Goal: Information Seeking & Learning: Find specific fact

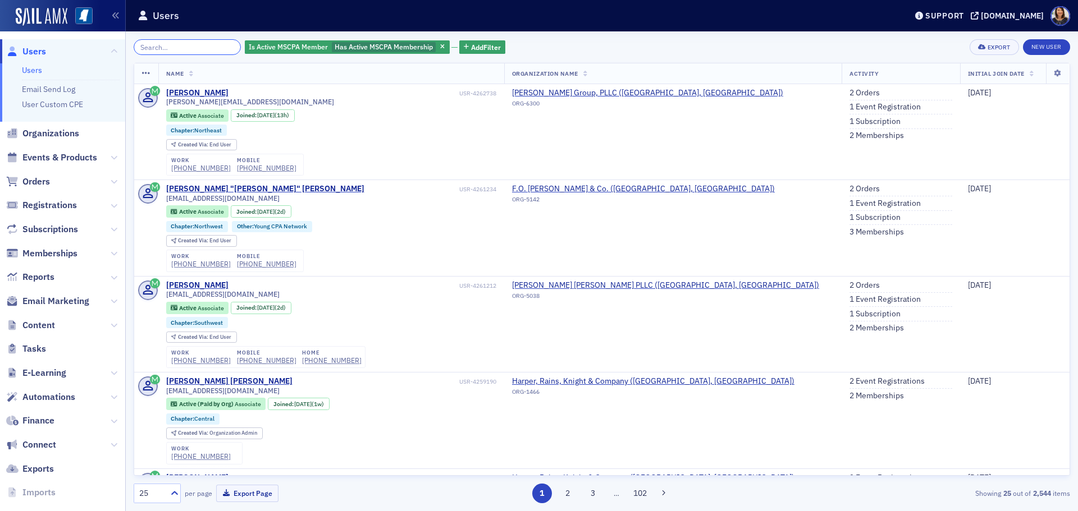
click at [179, 54] on input "search" at bounding box center [187, 47] width 107 height 16
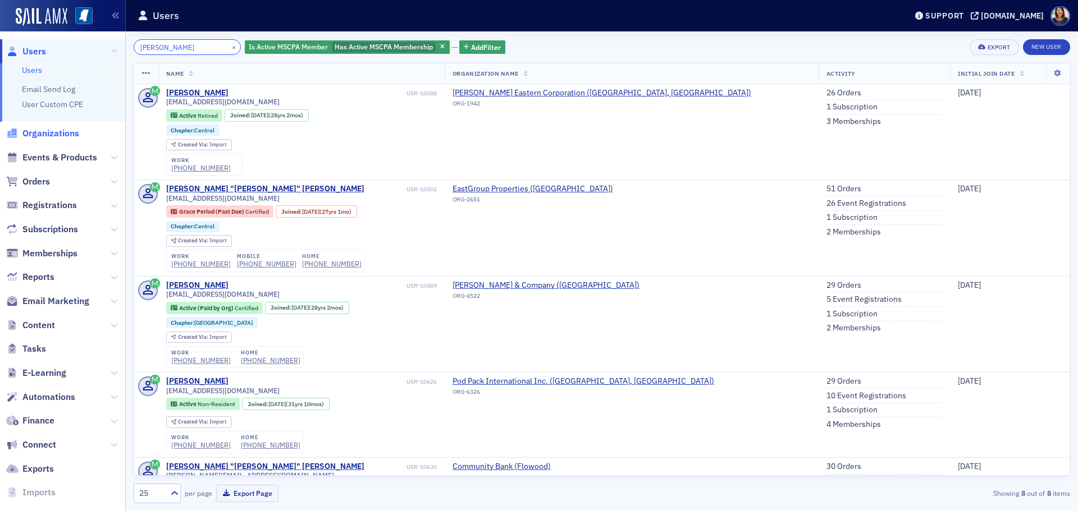
type input "gray edmondson"
click at [55, 127] on span "Organizations" at bounding box center [50, 133] width 57 height 12
click at [60, 132] on ul "Users Users Email Send Log User Custom CPE Organizations Events & Products Orde…" at bounding box center [62, 283] width 125 height 489
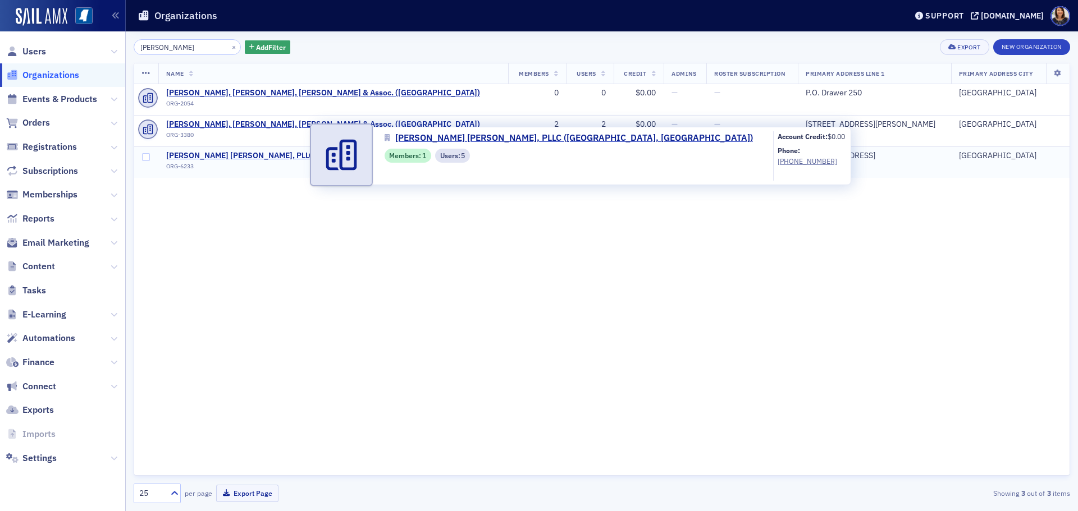
type input "edmondson"
click at [227, 154] on span "Edmondson Sage Allen, PLLC (Oxford, MS)" at bounding box center [324, 156] width 317 height 10
select select "US"
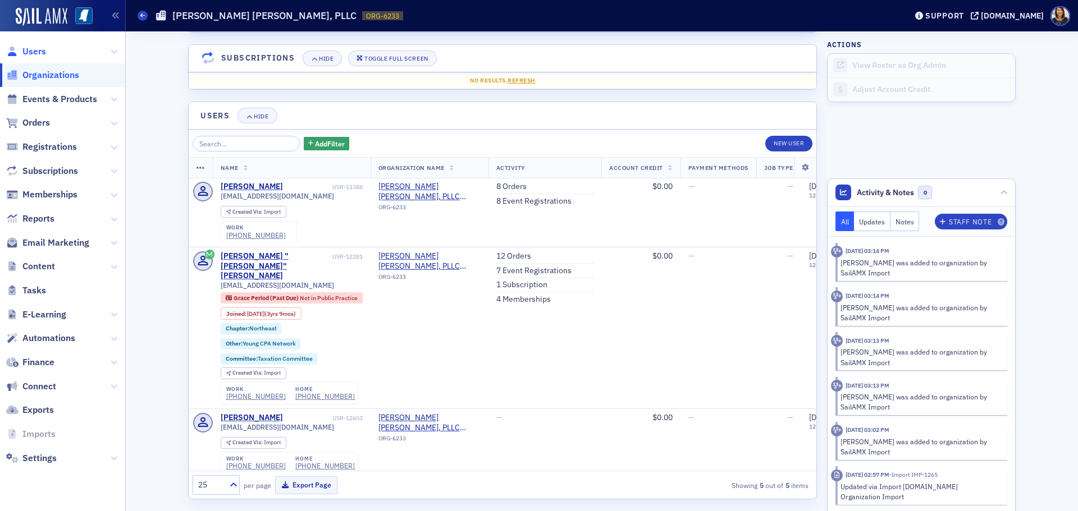
click at [30, 55] on span "Users" at bounding box center [34, 51] width 24 height 12
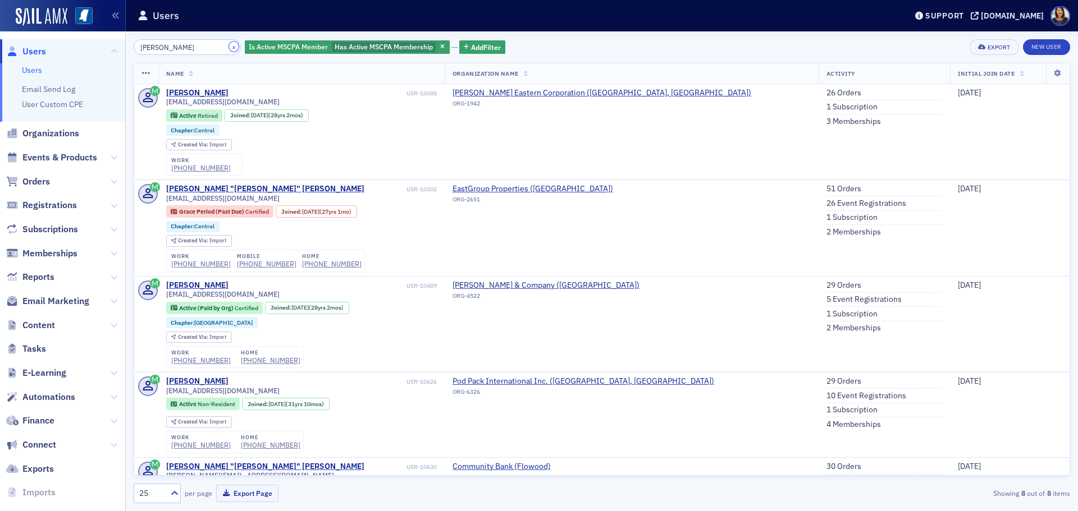
click at [229, 45] on button "×" at bounding box center [234, 47] width 10 height 10
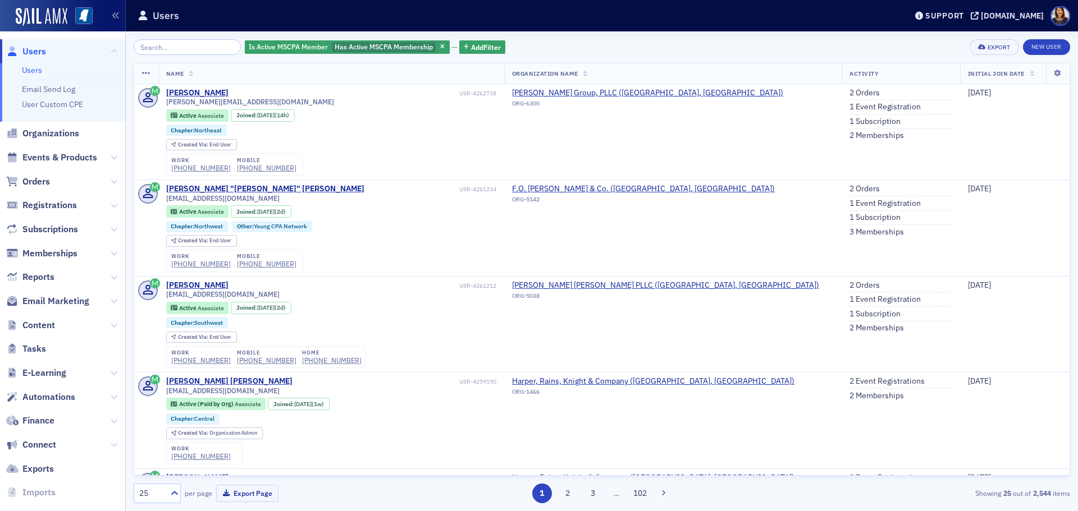
click at [28, 52] on span "Users" at bounding box center [34, 51] width 24 height 12
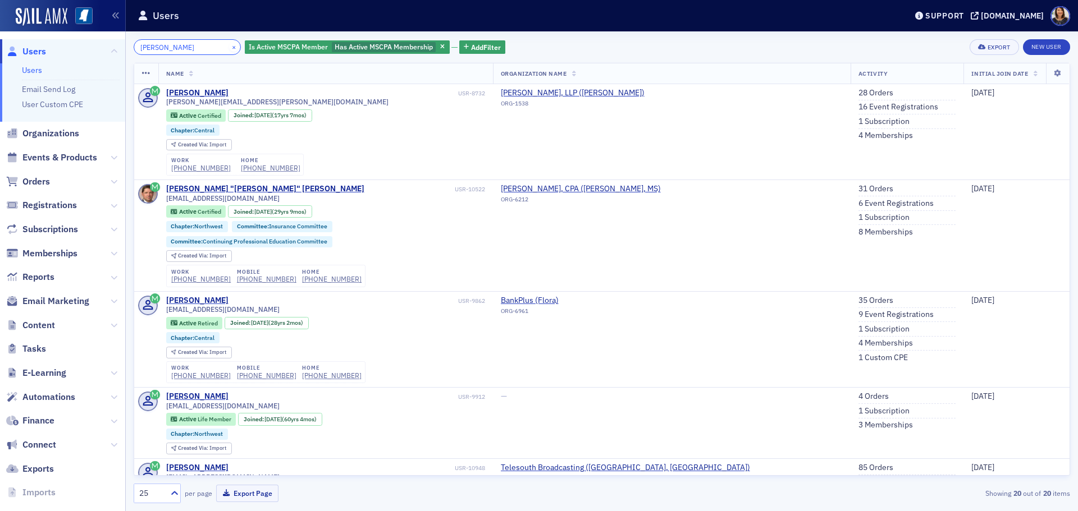
type input "leigh taylor"
click at [229, 48] on button "×" at bounding box center [234, 47] width 10 height 10
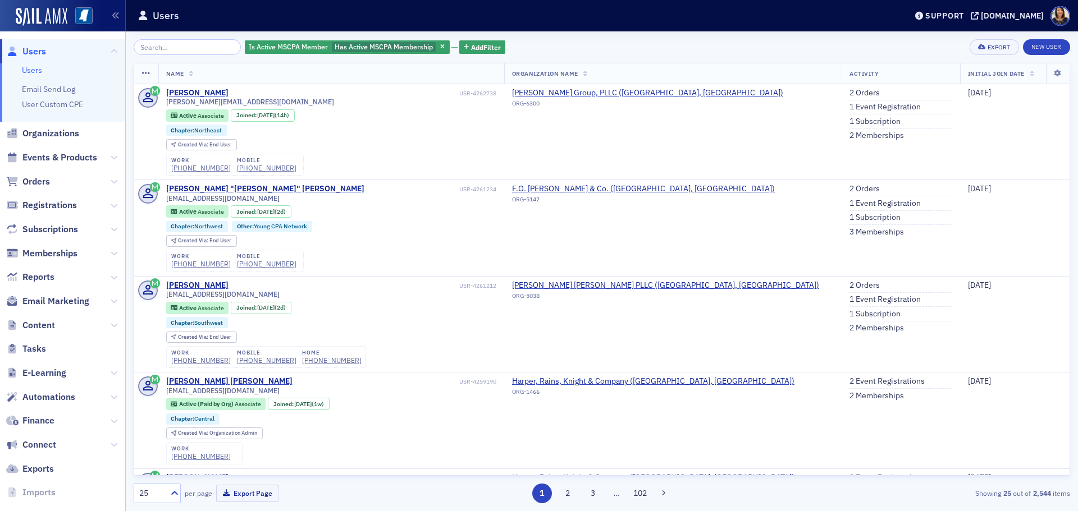
click at [28, 50] on span "Users" at bounding box center [34, 51] width 24 height 12
drag, startPoint x: 1059, startPoint y: 113, endPoint x: 1065, endPoint y: 120, distance: 8.3
click at [1062, 118] on div "Name Organization Name Activity Initial Join Date Beth Hancock USR-4262738 beth…" at bounding box center [602, 269] width 936 height 413
click at [982, 160] on td "[DATE]" at bounding box center [1014, 132] width 109 height 96
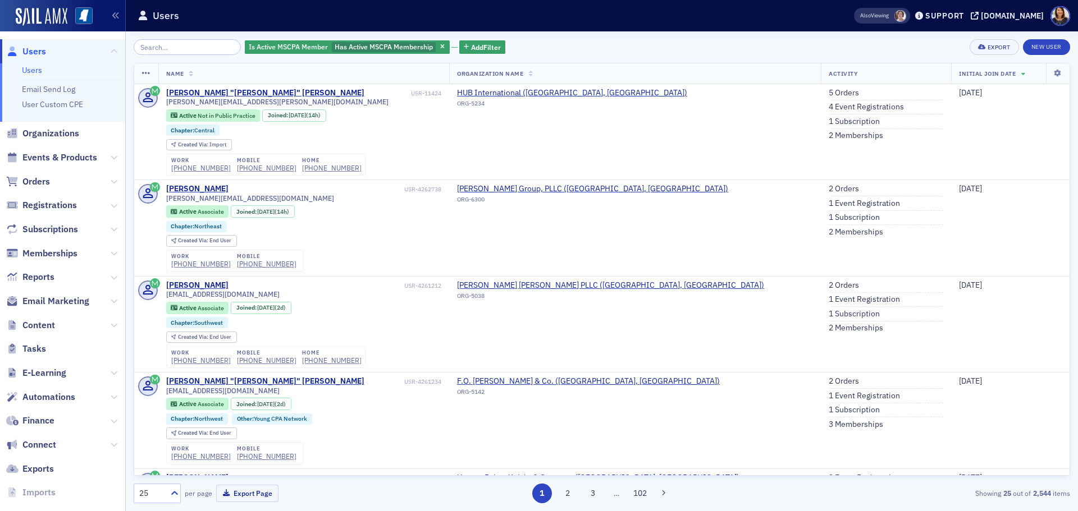
click at [650, 54] on div "Is Active MSCPA Member Has Active MSCPA Membership Add Filter Export New User" at bounding box center [602, 47] width 936 height 16
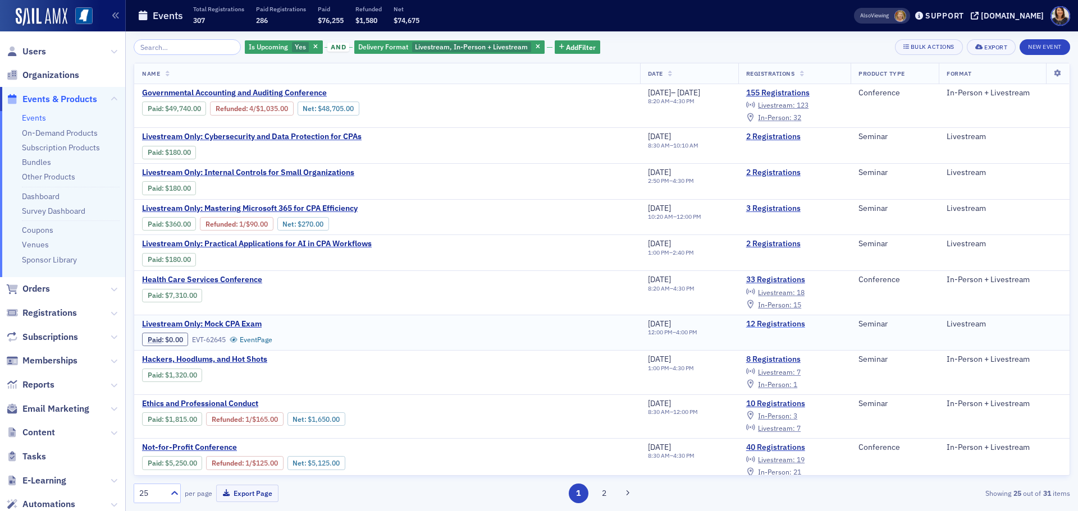
click at [775, 324] on link "12 Registrations" at bounding box center [794, 324] width 97 height 10
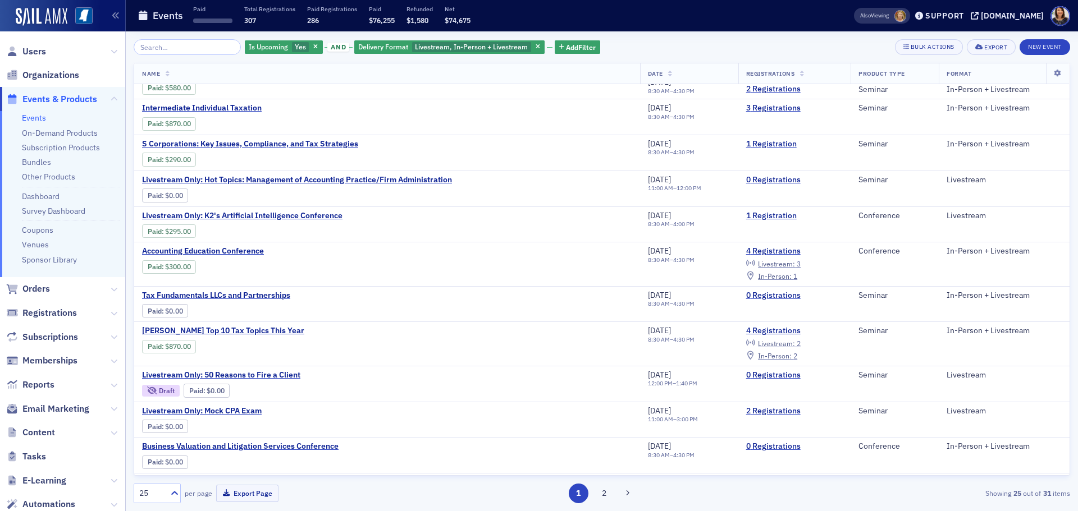
scroll to position [466, 0]
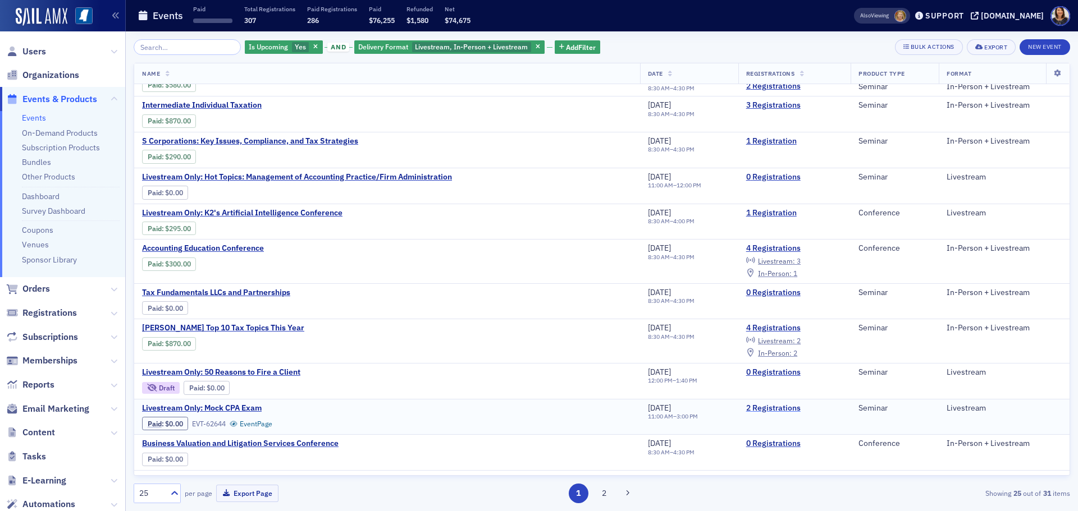
click at [781, 409] on link "2 Registrations" at bounding box center [794, 409] width 97 height 10
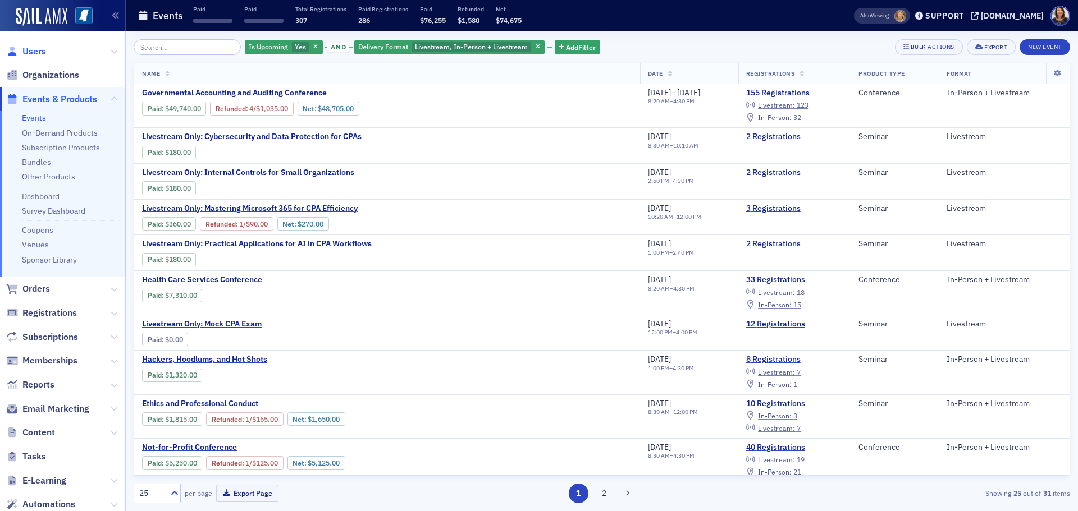
click at [30, 52] on span "Users" at bounding box center [34, 51] width 24 height 12
